Goal: Unclear

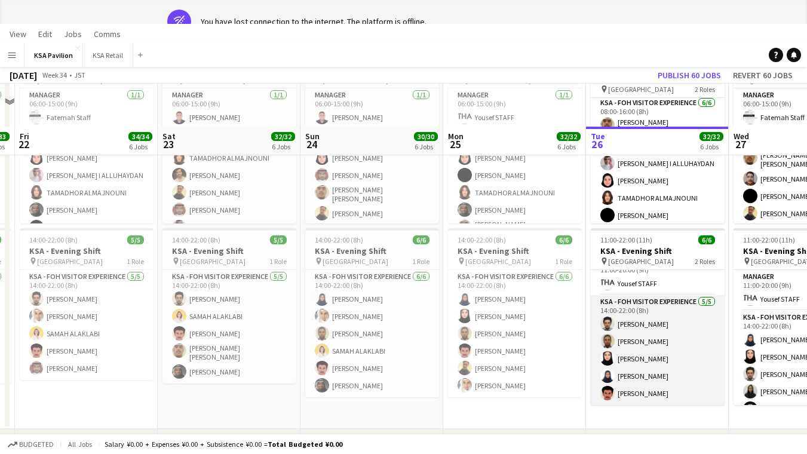
scroll to position [66, 0]
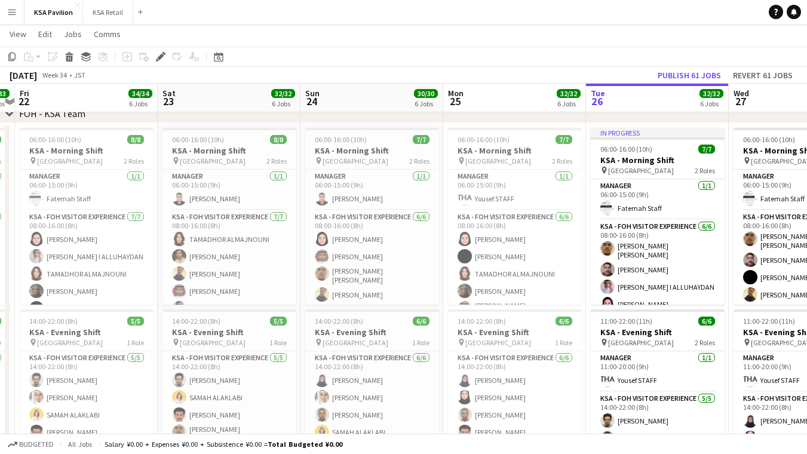
click at [580, 55] on app-toolbar "Copy Paste Paste Command V Paste with crew Command Shift V Paste linked Job [GE…" at bounding box center [403, 57] width 807 height 20
